Goal: Task Accomplishment & Management: Use online tool/utility

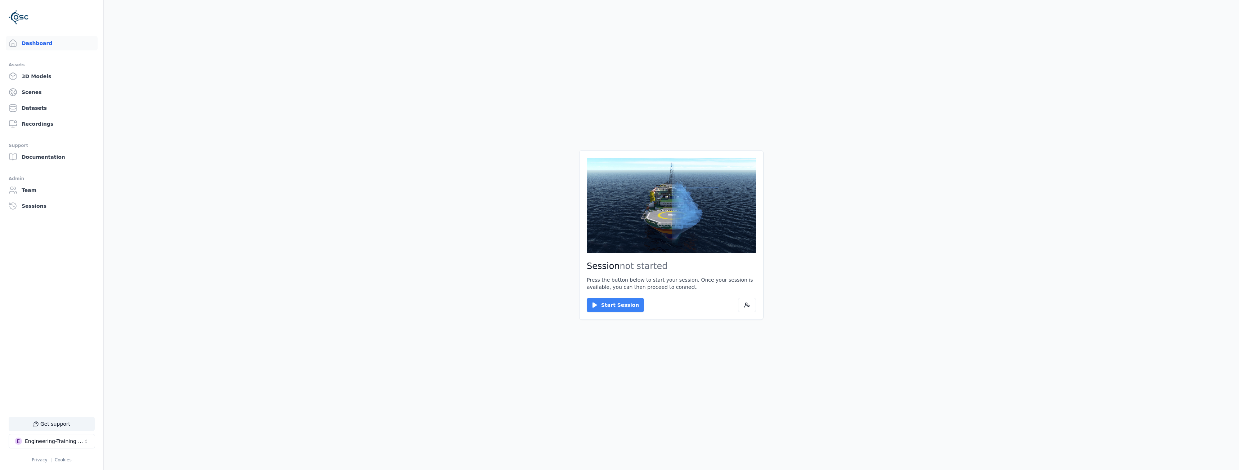
click at [622, 302] on button "Start Session" at bounding box center [615, 305] width 57 height 14
click at [602, 300] on button "Connect" at bounding box center [603, 305] width 33 height 14
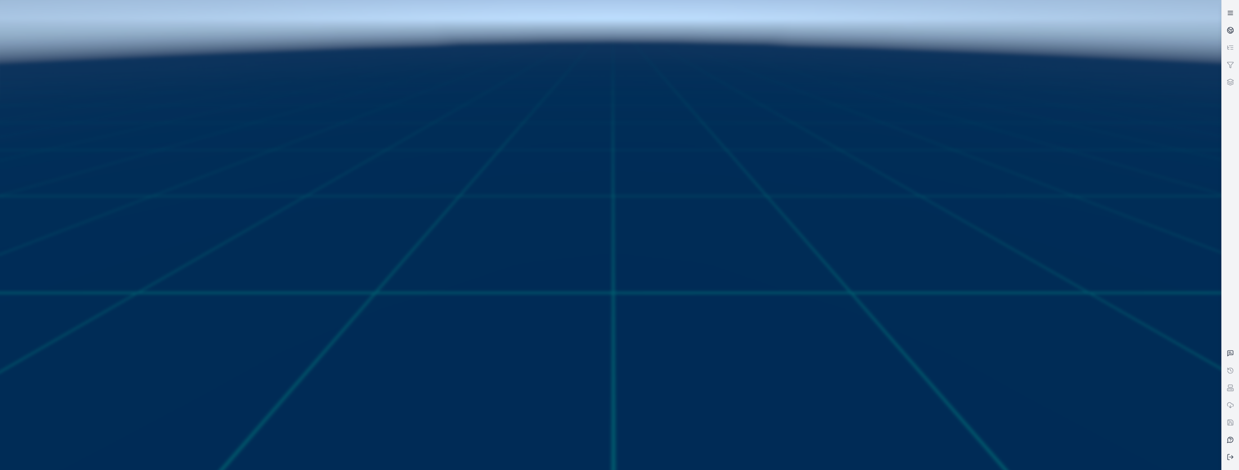
click at [1230, 12] on icon at bounding box center [1230, 12] width 7 height 7
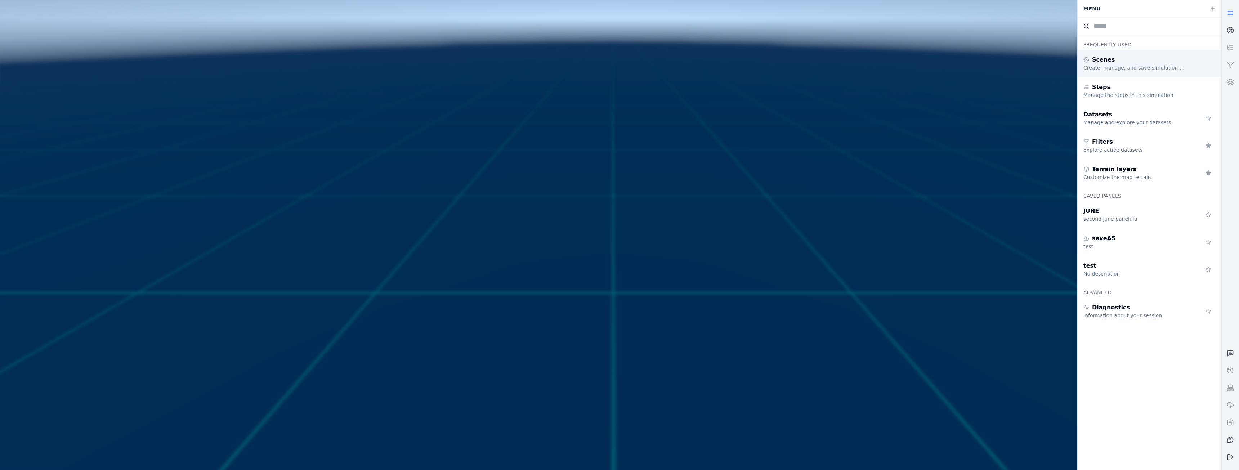
click at [1130, 63] on div "Scenes" at bounding box center [1135, 59] width 104 height 9
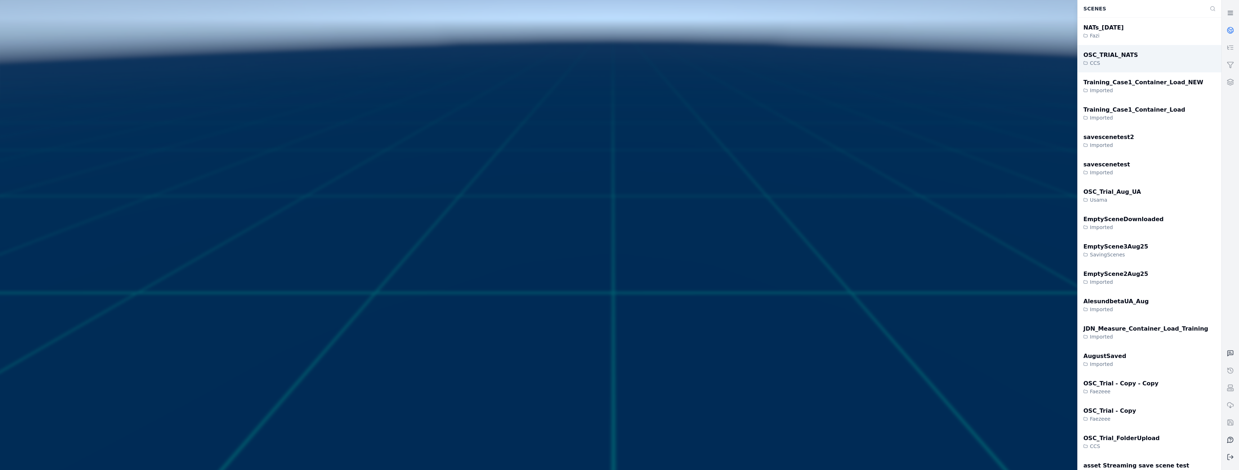
click at [1135, 58] on div "OSC_TRIAL_NATS CCS" at bounding box center [1150, 58] width 144 height 27
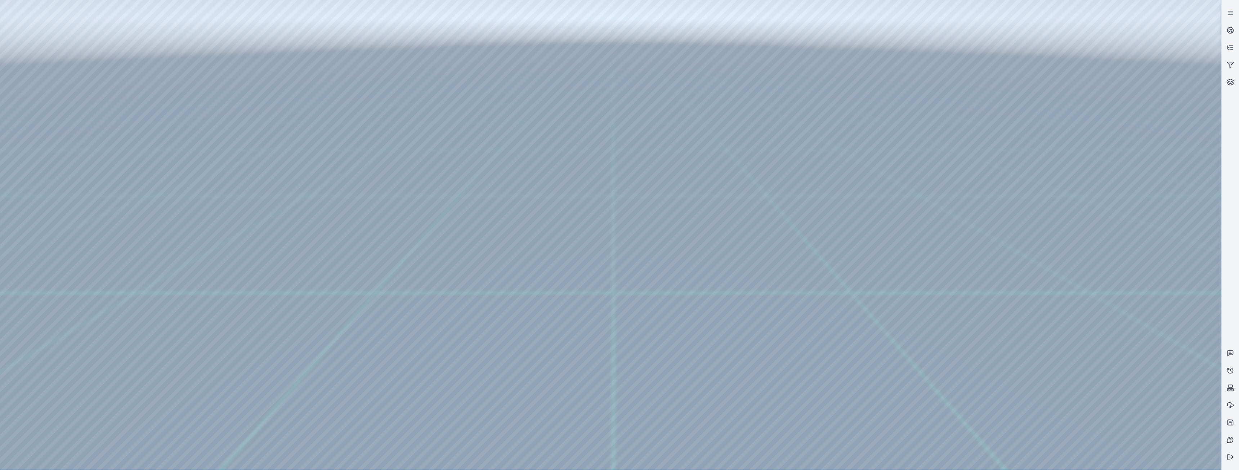
click at [42, 64] on div at bounding box center [610, 235] width 1221 height 470
click at [55, 48] on div at bounding box center [610, 235] width 1221 height 470
click at [83, 49] on div at bounding box center [610, 235] width 1221 height 470
click at [85, 50] on div at bounding box center [610, 235] width 1221 height 470
click at [57, 64] on div at bounding box center [610, 235] width 1221 height 470
